Goal: Task Accomplishment & Management: Complete application form

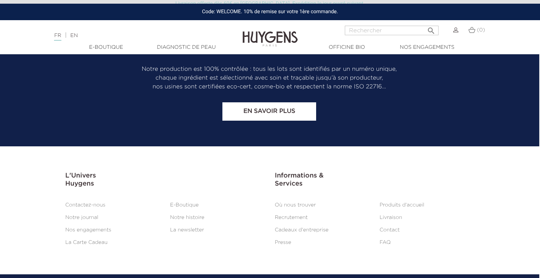
click at [302, 213] on li "Recrutement" at bounding box center [321, 217] width 105 height 9
click at [300, 213] on li "Recrutement" at bounding box center [321, 217] width 105 height 9
click at [296, 215] on link "Recrutement" at bounding box center [291, 217] width 33 height 5
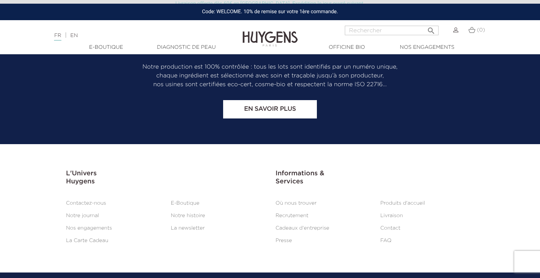
scroll to position [655, 0]
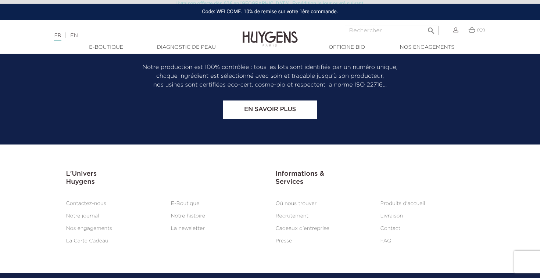
click at [285, 214] on link "Recrutement" at bounding box center [292, 216] width 33 height 5
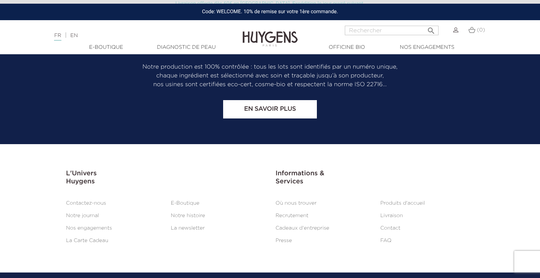
scroll to position [655, 0]
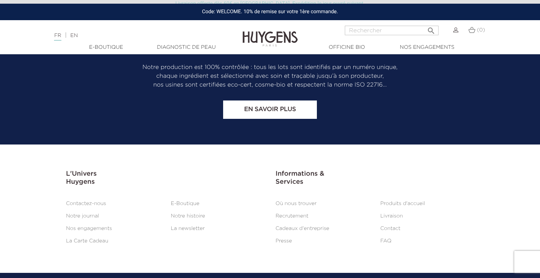
click at [383, 226] on link "Contact" at bounding box center [390, 228] width 20 height 5
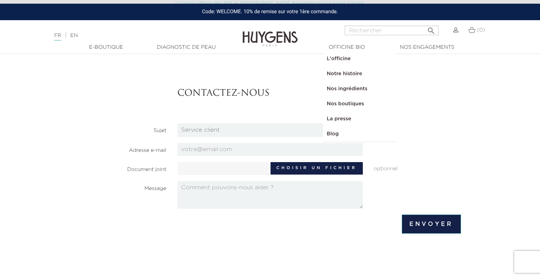
scroll to position [39, 0]
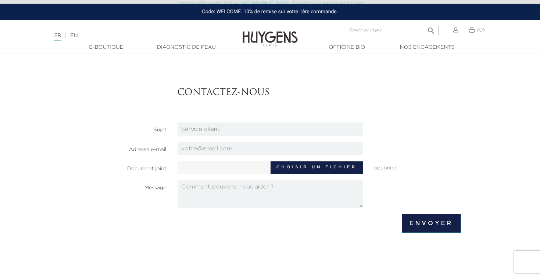
select select "3"
click at [216, 147] on input "email" at bounding box center [269, 149] width 185 height 13
type input "perezlouann@gmail.com"
click at [310, 173] on label "Choisir un fichier" at bounding box center [316, 168] width 92 height 12
click at [310, 173] on input "Choisir un fichier" at bounding box center [245, 167] width 137 height 11
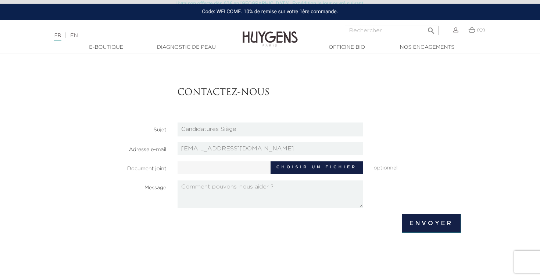
type input "C:\fakepath\CV PEREZ L (français)_compressed.pdf"
type input "CV PEREZ L (français)_compressed.pdf"
click at [258, 186] on textarea at bounding box center [269, 195] width 185 height 28
paste textarea "Actuellement en Master 1 de Commerce International et Pays Émergents à l’Univer…"
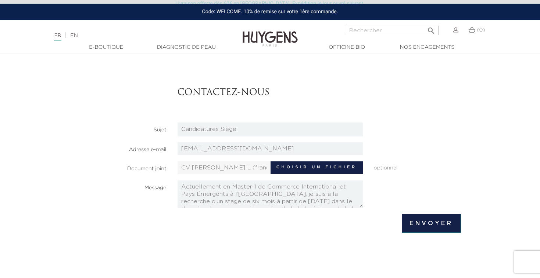
scroll to position [0, 0]
click at [253, 185] on textarea "Actuellement en Master 1 de Commerce International et Pays Émergents à l’Univer…" at bounding box center [269, 195] width 185 height 28
click at [186, 197] on textarea "Actuellement en Master 2 de Commerce International et Pays Émergents à l’Univer…" at bounding box center [269, 195] width 185 height 28
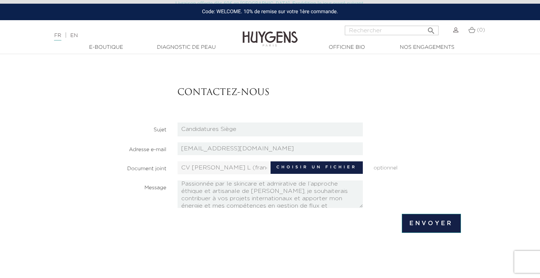
click at [231, 185] on textarea "Actuellement en Master 2 de Commerce International et Pays Émergents à l’Univer…" at bounding box center [269, 195] width 185 height 28
click at [350, 187] on textarea "Actuellement en Master 2 de Commerce International et Pays Émergents à l’Univer…" at bounding box center [269, 195] width 185 height 28
click at [332, 187] on textarea "Actuellement en Master 2 de Commerce International et Pays Émergents à l’Univer…" at bounding box center [269, 195] width 185 height 28
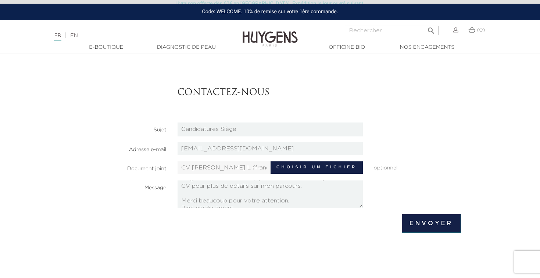
scroll to position [96, 0]
click at [307, 190] on textarea "Actuellement en Master 2 de Commerce International et Pays Émergents à l’Univer…" at bounding box center [269, 195] width 185 height 28
drag, startPoint x: 233, startPoint y: 200, endPoint x: 196, endPoint y: 200, distance: 37.5
click at [196, 200] on textarea "Actuellement en Master 2 de Commerce International et Pays Émergents à l’Univer…" at bounding box center [269, 195] width 185 height 28
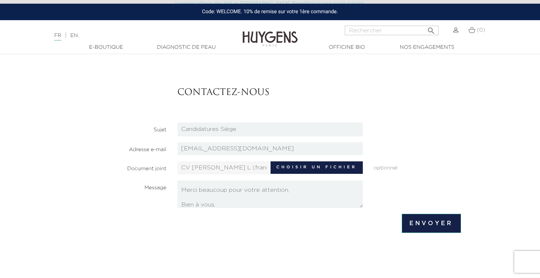
scroll to position [107, 0]
type textarea "Actuellement en Master 2 de Commerce International et Pays Émergents à l’Univer…"
click at [413, 217] on input "Envoyer" at bounding box center [431, 223] width 59 height 19
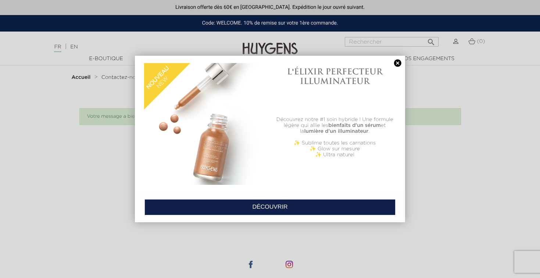
click at [397, 65] on link at bounding box center [397, 64] width 10 height 8
